Goal: Transaction & Acquisition: Purchase product/service

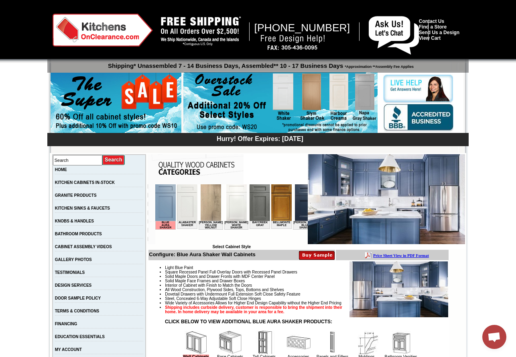
click at [161, 199] on img at bounding box center [165, 202] width 20 height 37
click at [403, 185] on img at bounding box center [386, 199] width 157 height 90
click at [167, 206] on img at bounding box center [165, 202] width 20 height 37
click at [385, 284] on img at bounding box center [399, 289] width 99 height 56
click at [383, 183] on img at bounding box center [386, 199] width 157 height 90
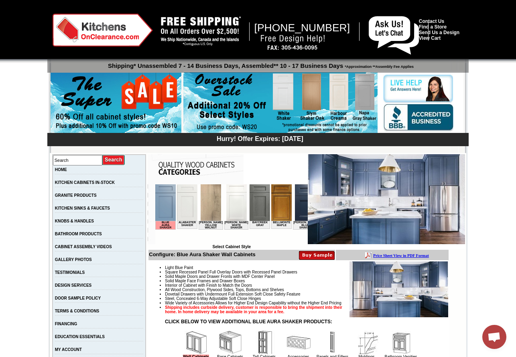
click at [382, 183] on img at bounding box center [386, 199] width 157 height 90
click at [67, 170] on link "HOME" at bounding box center [61, 169] width 12 height 4
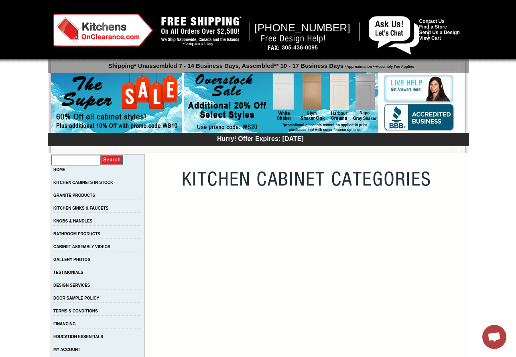
click at [74, 161] on input "text" at bounding box center [75, 160] width 49 height 10
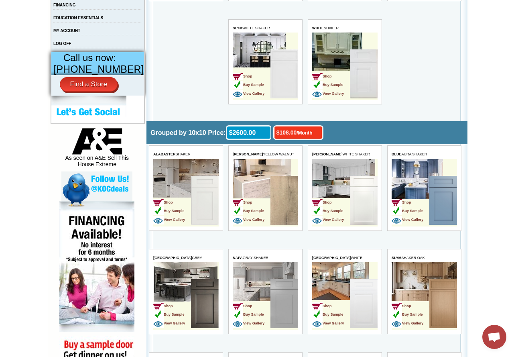
scroll to position [351, 0]
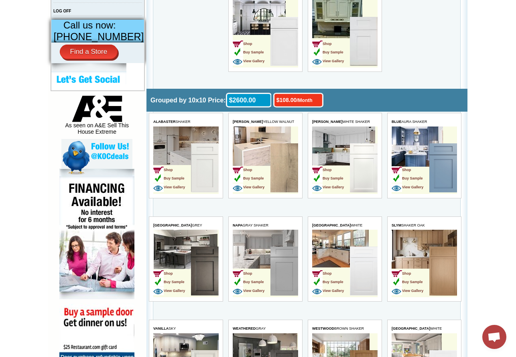
click at [417, 159] on td "Shop Buy Sample View Gallery" at bounding box center [410, 168] width 38 height 51
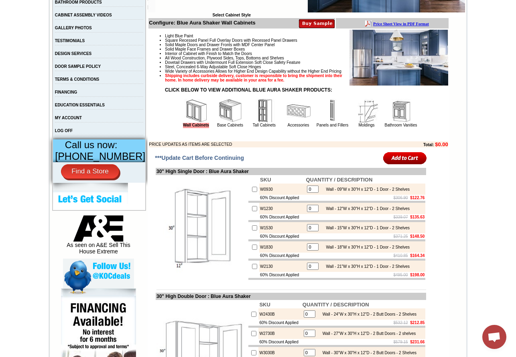
scroll to position [216, 0]
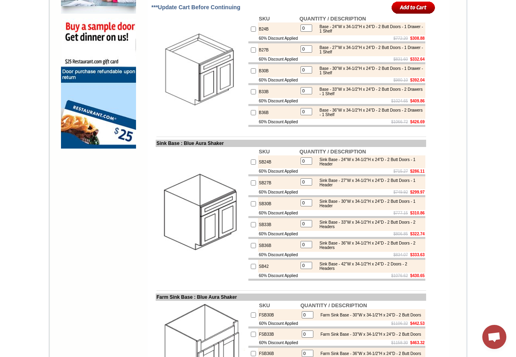
scroll to position [645, 0]
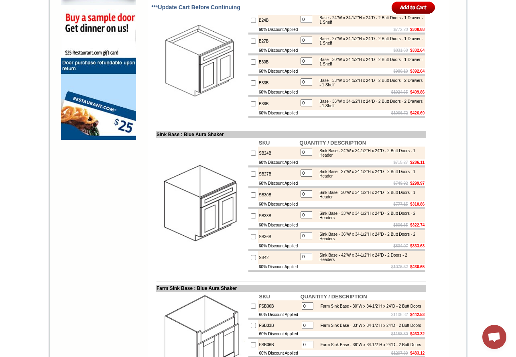
click at [346, 220] on div "Sink Base - 33"W x 34-1/2"H x 24"D - 2 Butt Doors - 2 Headers" at bounding box center [370, 215] width 108 height 9
drag, startPoint x: 246, startPoint y: 247, endPoint x: 261, endPoint y: 250, distance: 15.1
click at [263, 254] on tbody "SKU QUANTITY / DESCRIPTION SB24B 0 Sink Base - 24"W x 34-1/2"H x 24"D - 2 Butt …" at bounding box center [336, 205] width 177 height 133
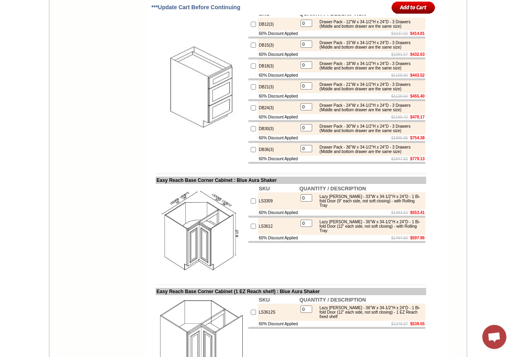
scroll to position [1282, 0]
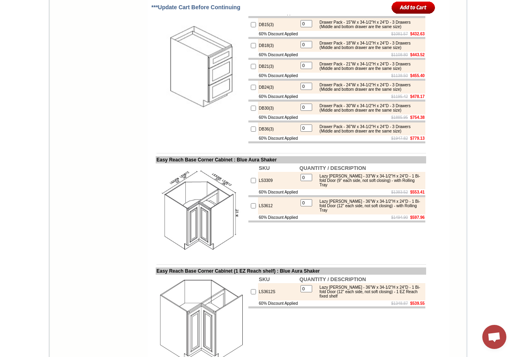
click at [251, 90] on input "checkbox" at bounding box center [253, 87] width 5 height 5
checkbox input "true"
type input "1"
click at [251, 90] on input "checkbox" at bounding box center [253, 87] width 5 height 5
checkbox input "false"
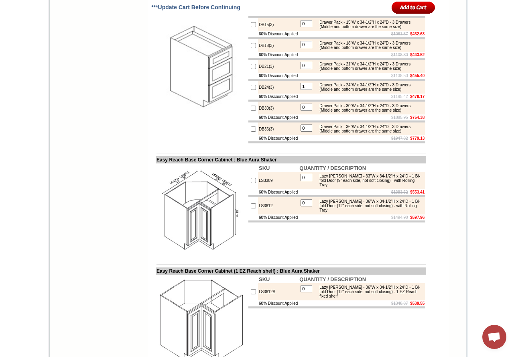
type input "0"
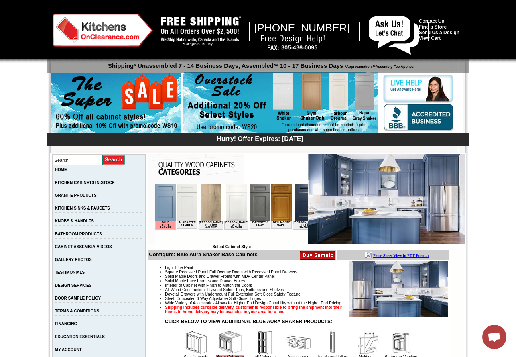
click at [206, 204] on img at bounding box center [211, 202] width 20 height 37
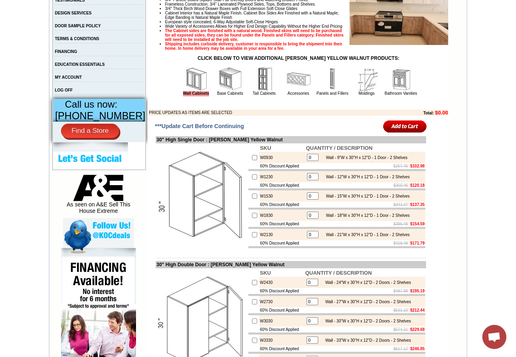
drag, startPoint x: 519, startPoint y: 44, endPoint x: 472, endPoint y: 85, distance: 62.6
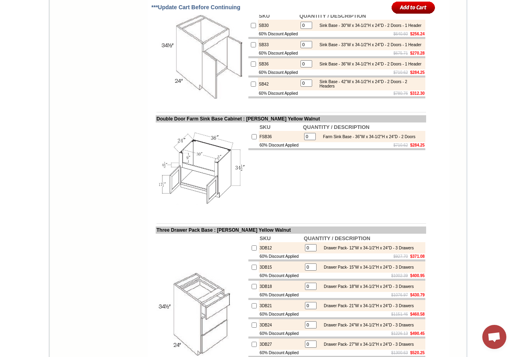
scroll to position [892, 0]
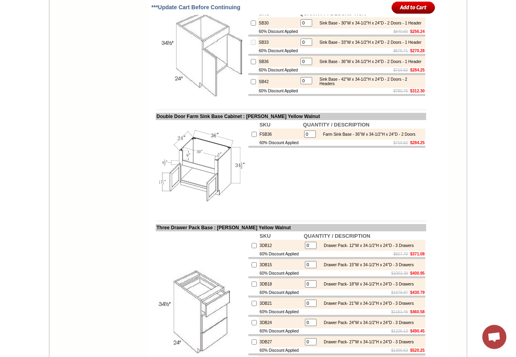
click at [301, 46] on input "0" at bounding box center [307, 42] width 12 height 7
click at [251, 45] on input "checkbox" at bounding box center [253, 42] width 5 height 5
checkbox input "true"
type input "1"
click at [251, 45] on input "checkbox" at bounding box center [253, 42] width 5 height 5
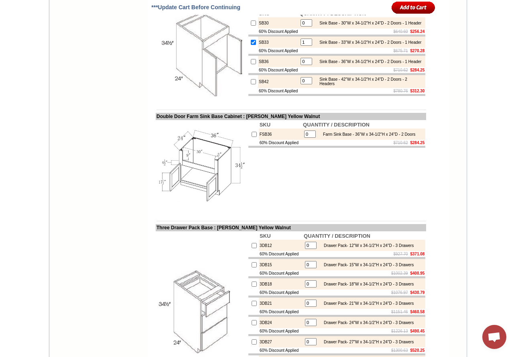
checkbox input "false"
type input "0"
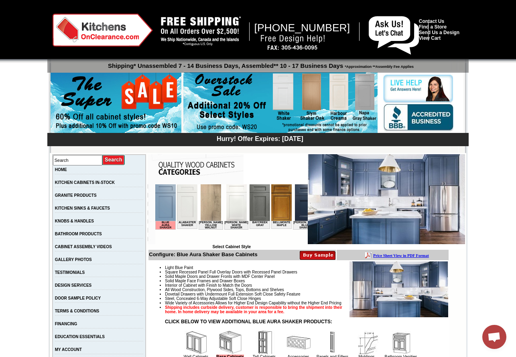
click at [295, 205] on img at bounding box center [305, 202] width 20 height 37
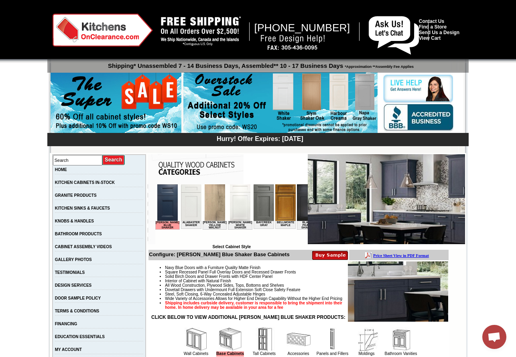
scroll to position [0, 133]
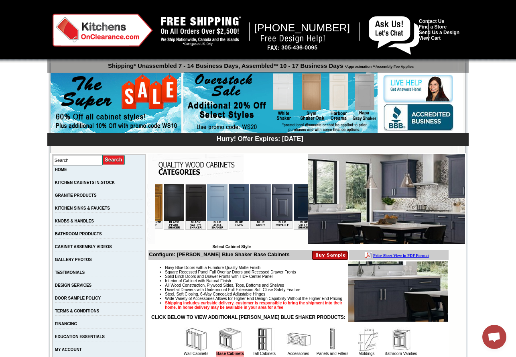
click at [230, 213] on img at bounding box center [239, 202] width 20 height 37
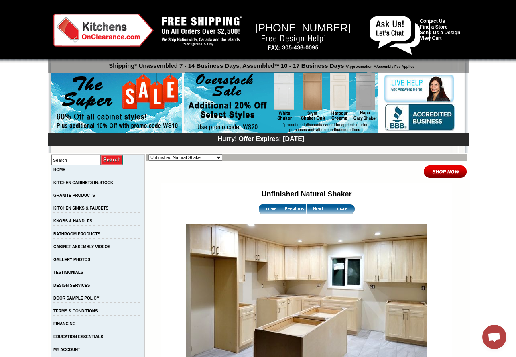
click at [313, 208] on img at bounding box center [319, 209] width 24 height 10
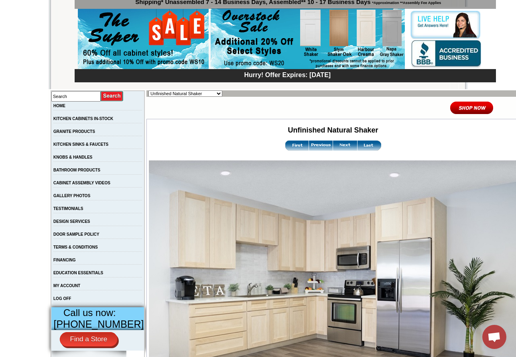
scroll to position [60, 0]
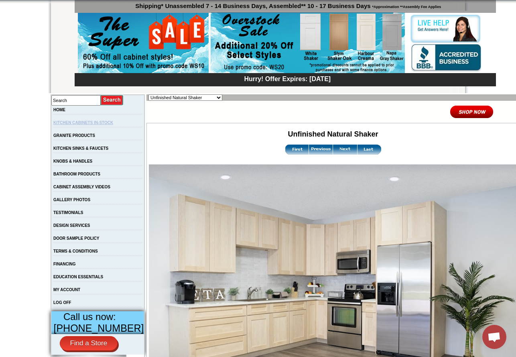
click at [81, 123] on link "KITCHEN CABINETS IN-STOCK" at bounding box center [83, 122] width 60 height 4
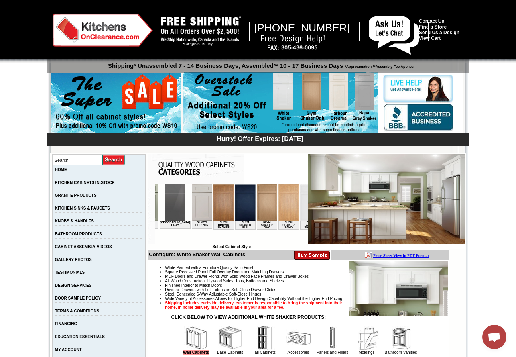
scroll to position [0, 1333]
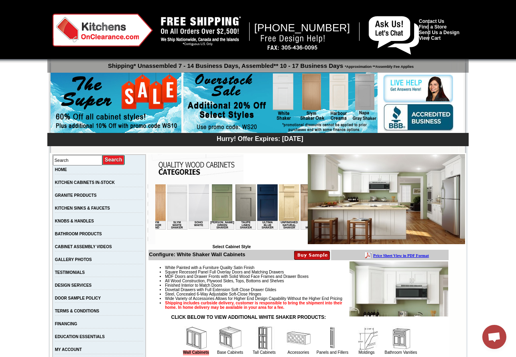
click at [279, 203] on img at bounding box center [289, 202] width 20 height 37
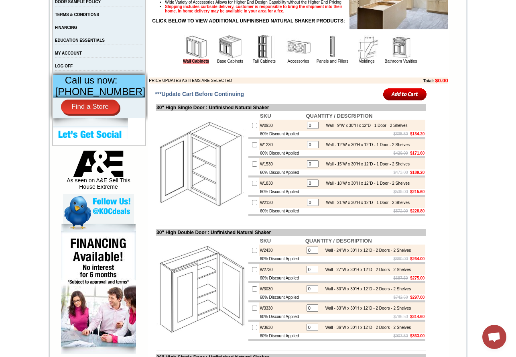
scroll to position [285, 0]
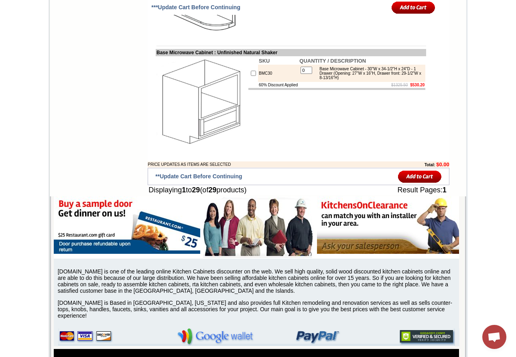
scroll to position [1419, 0]
